Goal: Information Seeking & Learning: Learn about a topic

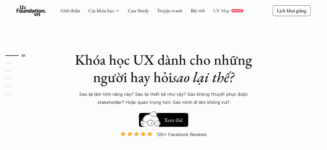
click at [227, 12] on link "UX Map" at bounding box center [221, 11] width 17 height 6
click at [293, 9] on p "Lịch khai giảng" at bounding box center [290, 11] width 29 height 6
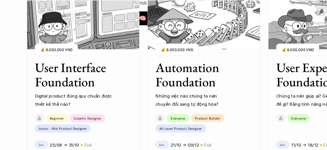
scroll to position [460, 0]
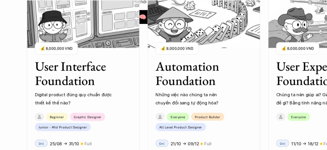
drag, startPoint x: 252, startPoint y: 72, endPoint x: 167, endPoint y: 84, distance: 85.8
click at [167, 84] on div "Automation Foundation Những việc nào chúng ta nên chuyển đổi sang tự động hóa? …" at bounding box center [203, 79] width 113 height 56
click at [269, 73] on div "User Experience Foundation Chúng ta nên giúp ai? Giải quyết vấn đề gì? Bằng tín…" at bounding box center [324, 79] width 113 height 56
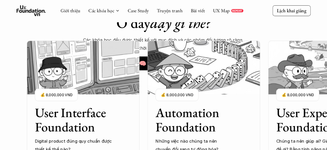
scroll to position [380, 0]
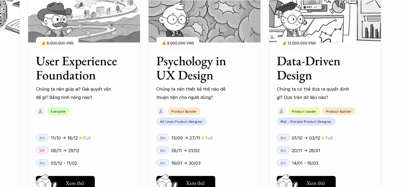
scroll to position [574, 0]
drag, startPoint x: 237, startPoint y: 96, endPoint x: 145, endPoint y: 129, distance: 97.6
click at [145, 129] on div "User Interface Foundation Digital product đúng quy chuẩn được thiết kế thế nào?…" at bounding box center [84, 93] width 595 height 187
click at [146, 132] on div "User Interface Foundation Digital product đúng quy chuẩn được thiết kế thế nào?…" at bounding box center [84, 93] width 595 height 187
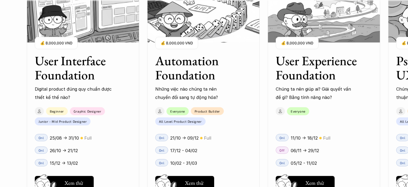
scroll to position [540, 0]
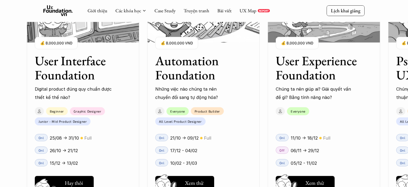
click at [78, 149] on h5 "Hay thôi" at bounding box center [74, 183] width 18 height 8
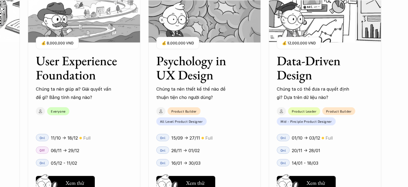
scroll to position [674, 0]
click at [314, 149] on button "Hay thôi Xem thử" at bounding box center [306, 183] width 59 height 14
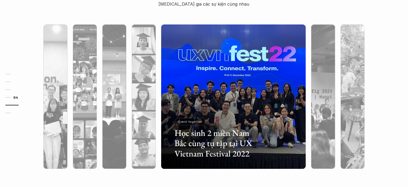
scroll to position [1712, 0]
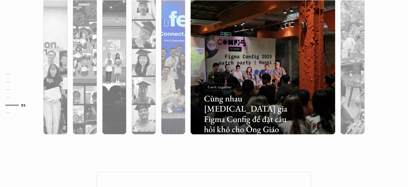
click at [175, 110] on div at bounding box center [218, 103] width 86 height 39
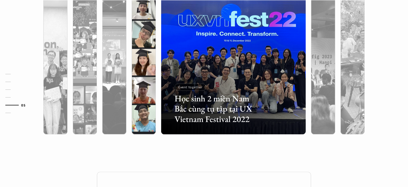
click at [146, 125] on div at bounding box center [144, 90] width 24 height 87
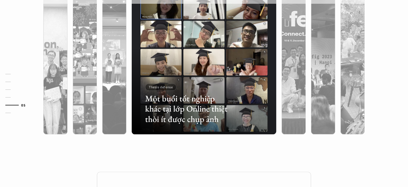
scroll to position [1679, 0]
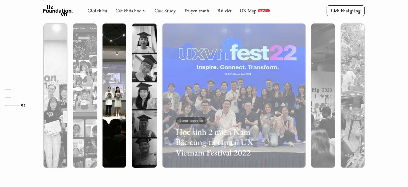
click at [105, 149] on div at bounding box center [114, 124] width 24 height 87
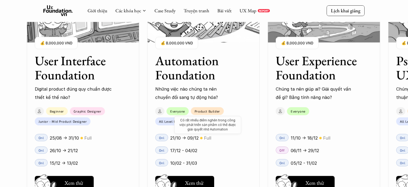
scroll to position [674, 0]
click at [77, 149] on button "Hay thôi Xem thử" at bounding box center [64, 183] width 59 height 14
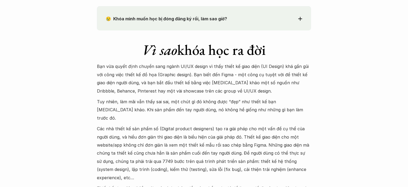
scroll to position [502, 0]
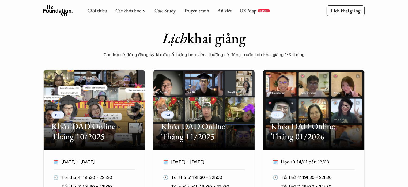
scroll to position [234, 0]
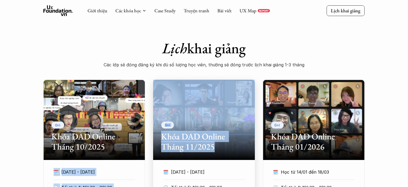
drag, startPoint x: 161, startPoint y: 148, endPoint x: 219, endPoint y: 148, distance: 58.4
click at [219, 148] on div "Onl Khóa DAD Online Tháng 10/2025 🗓️ [DATE] - [DATE] 🕙 Tối thứ 4: 19h30 - 22h30…" at bounding box center [203, 179] width 321 height 198
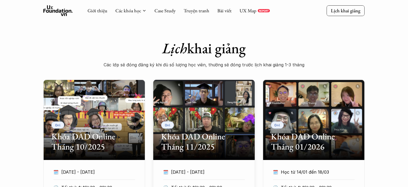
click at [6, 136] on div "Onl Khóa DAD Online Tháng 10/2025 🗓️ [DATE] - [DATE] 🕙 Tối thứ 4: 19h30 - 22h30…" at bounding box center [204, 179] width 408 height 198
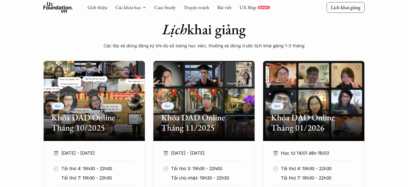
scroll to position [268, 0]
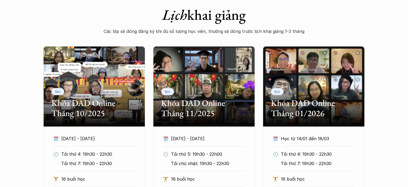
drag, startPoint x: 12, startPoint y: 108, endPoint x: 0, endPoint y: 110, distance: 12.6
drag, startPoint x: 0, startPoint y: 110, endPoint x: 182, endPoint y: 32, distance: 198.1
click at [182, 32] on p "Các lớp sẽ đóng đăng ký khi đủ số lượng học viên, thường sẽ đóng trước lịch kha…" at bounding box center [204, 31] width 214 height 8
drag, startPoint x: 200, startPoint y: 35, endPoint x: 164, endPoint y: 33, distance: 35.7
click at [164, 33] on p "Các lớp sẽ đóng đăng ký khi đủ số lượng học viên, thường sẽ đóng trước lịch kha…" at bounding box center [204, 31] width 214 height 8
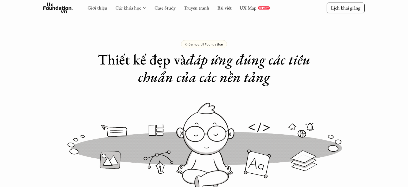
scroll to position [301, 0]
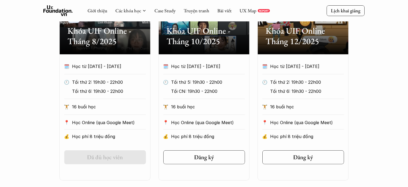
click at [253, 106] on div "Onl Khóa UIF Online - Tháng 8/2025 🗓️ Học từ [DATE] - [DATE] 🕙 Tối thứ 2: 19h30…" at bounding box center [203, 77] width 289 height 207
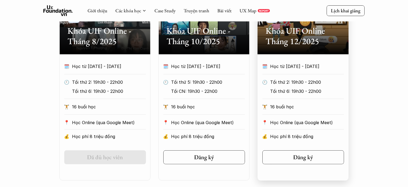
drag, startPoint x: 254, startPoint y: 99, endPoint x: 5, endPoint y: 99, distance: 249.1
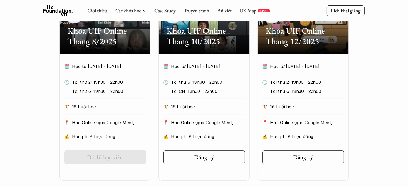
drag, startPoint x: 5, startPoint y: 99, endPoint x: 374, endPoint y: 85, distance: 369.4
drag, startPoint x: 374, startPoint y: 85, endPoint x: 384, endPoint y: 76, distance: 13.1
drag, startPoint x: 372, startPoint y: 89, endPoint x: 388, endPoint y: 87, distance: 16.7
drag, startPoint x: 388, startPoint y: 87, endPoint x: 395, endPoint y: 85, distance: 6.9
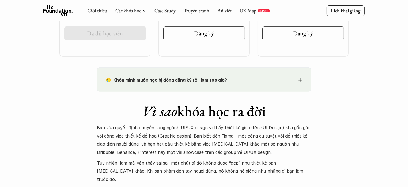
scroll to position [402, 0]
